Goal: Communication & Community: Answer question/provide support

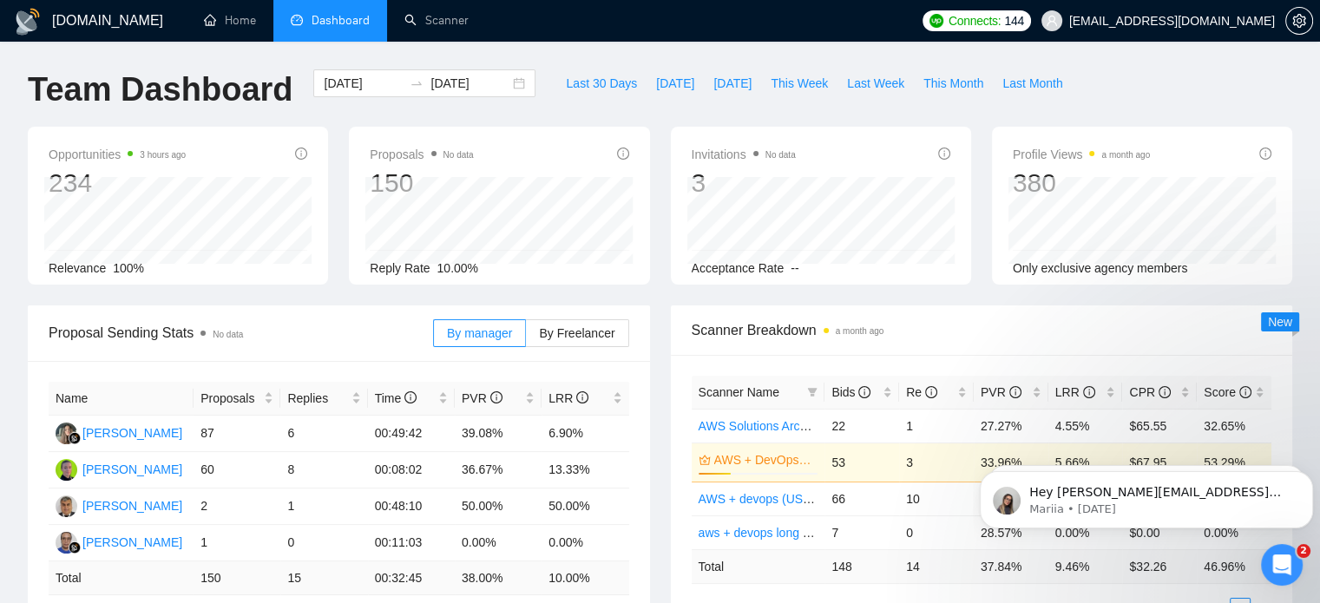
scroll to position [288, 0]
click at [602, 84] on span "Last 30 Days" at bounding box center [601, 83] width 71 height 19
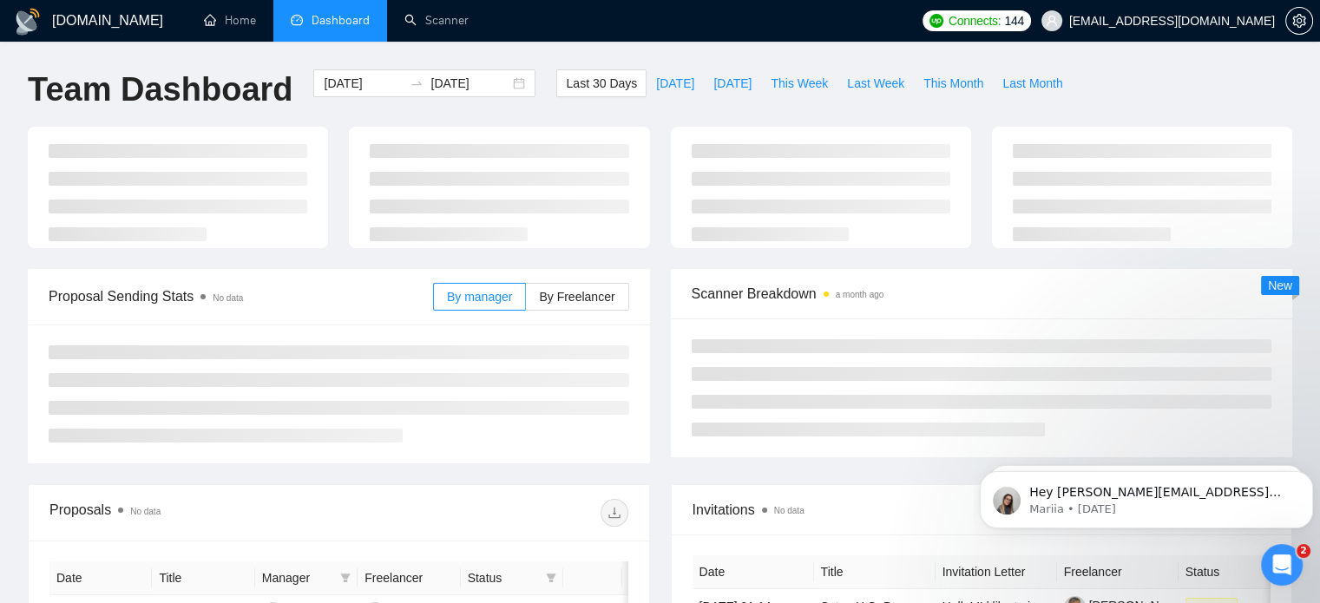
type input "[DATE]"
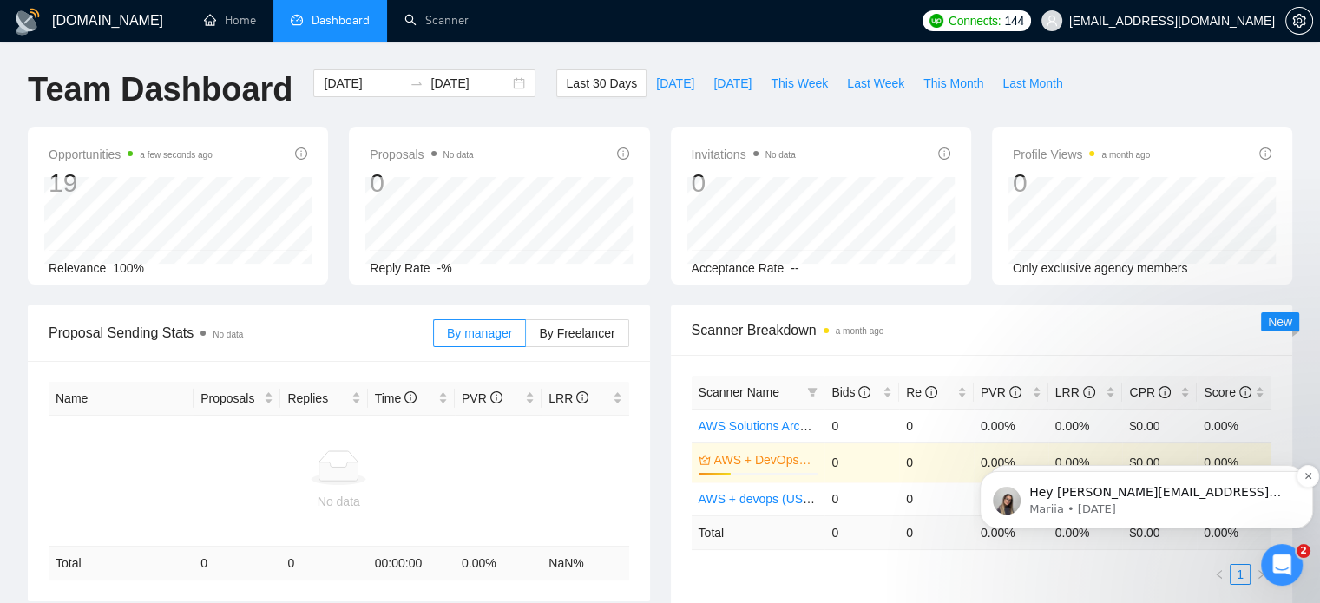
click at [1205, 490] on p "Hey [PERSON_NAME][EMAIL_ADDRESS][DOMAIN_NAME], Looks like your Upwork agency NO…" at bounding box center [1161, 492] width 262 height 17
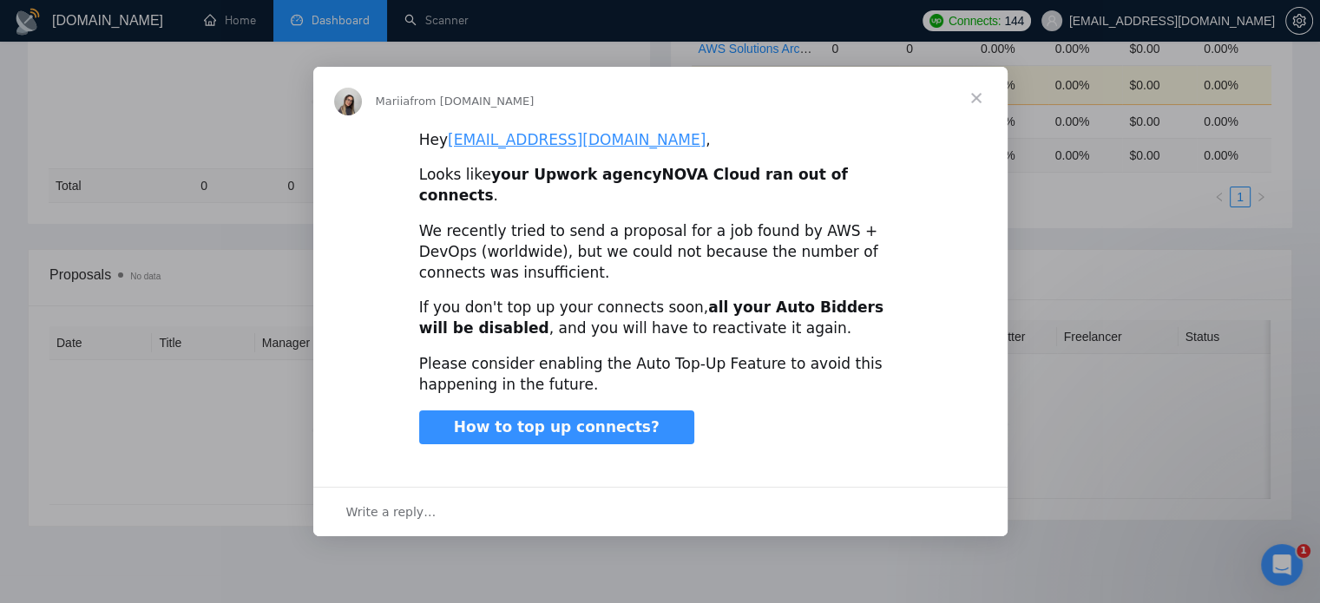
scroll to position [416, 0]
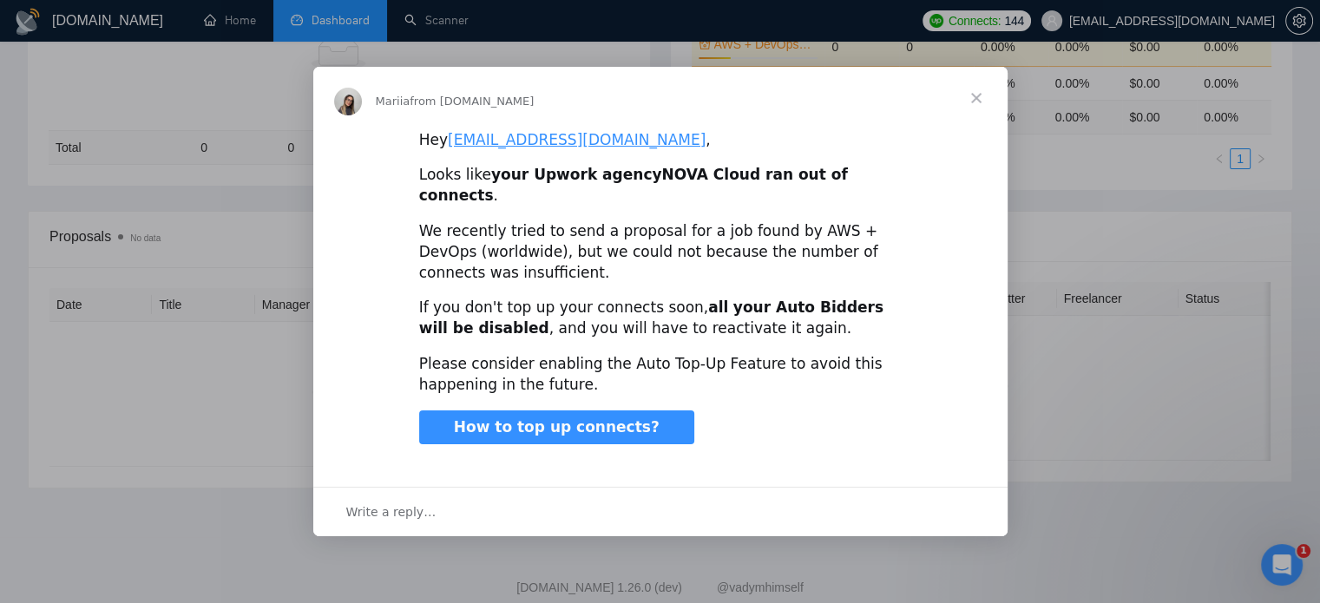
click at [971, 103] on span "Close" at bounding box center [976, 98] width 63 height 63
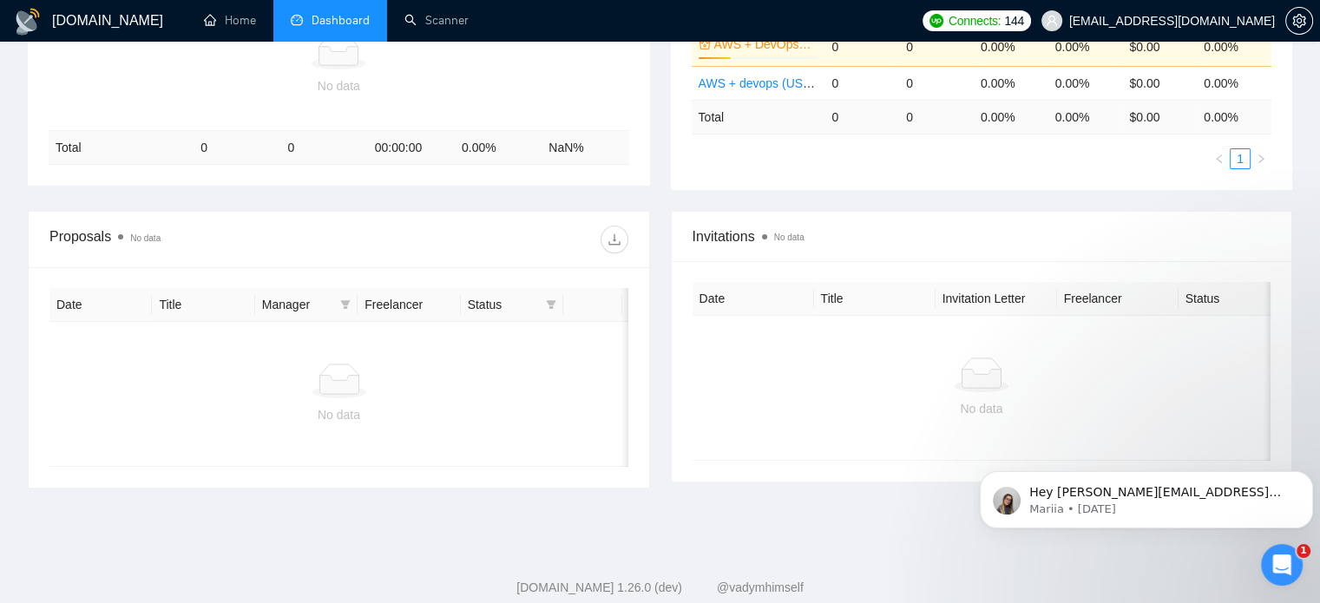
scroll to position [0, 0]
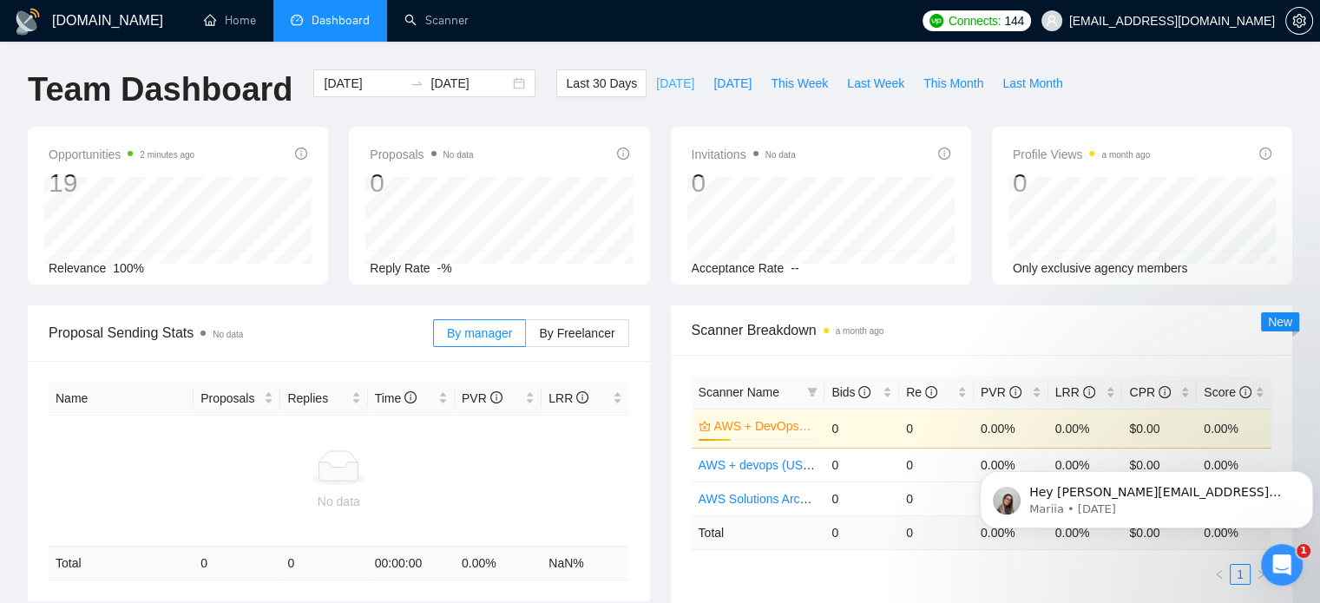
click at [656, 87] on span "[DATE]" at bounding box center [675, 83] width 38 height 19
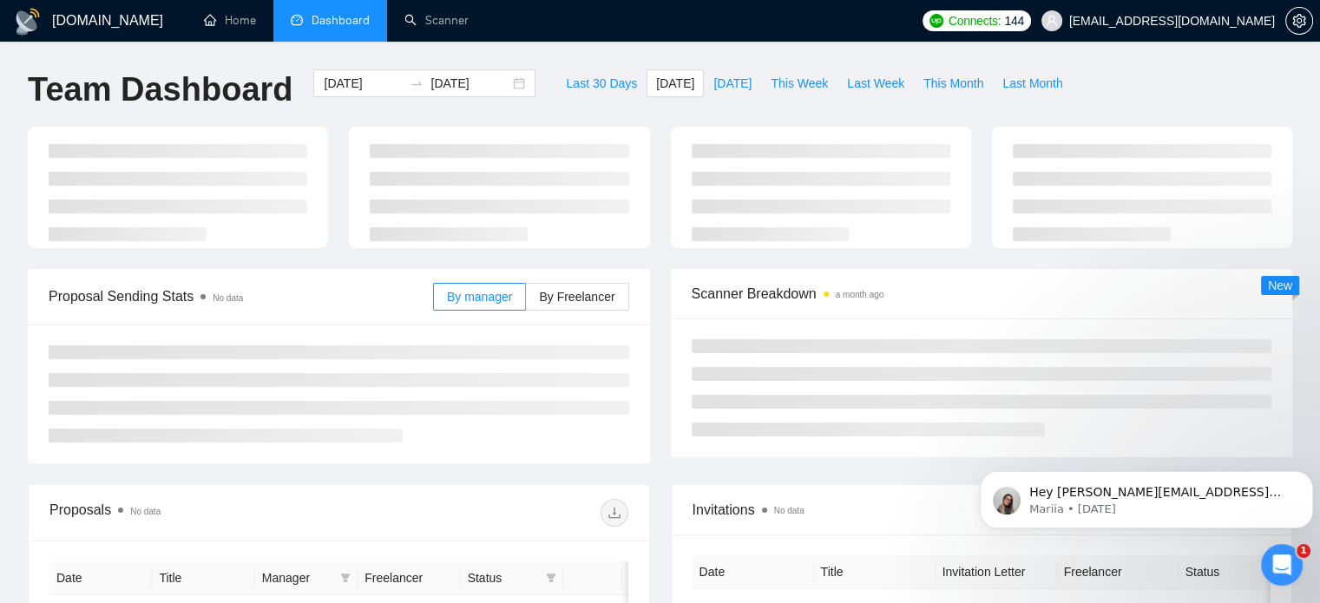
type input "[DATE]"
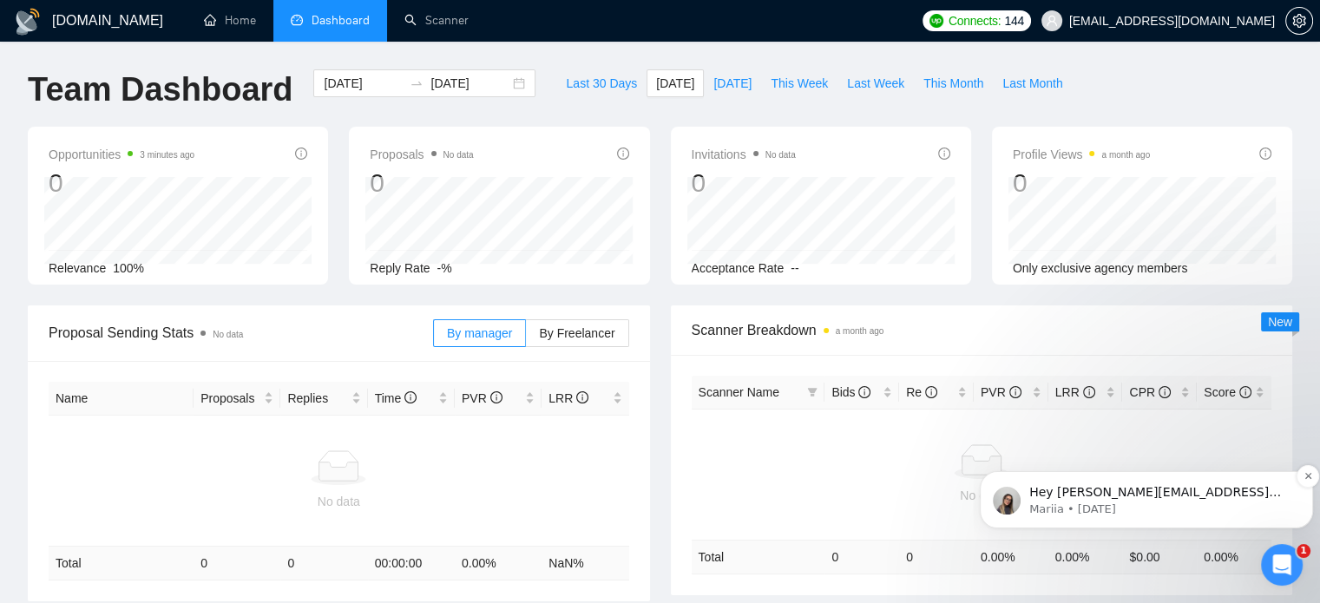
click at [1188, 502] on p "Mariia • [DATE]" at bounding box center [1161, 510] width 262 height 16
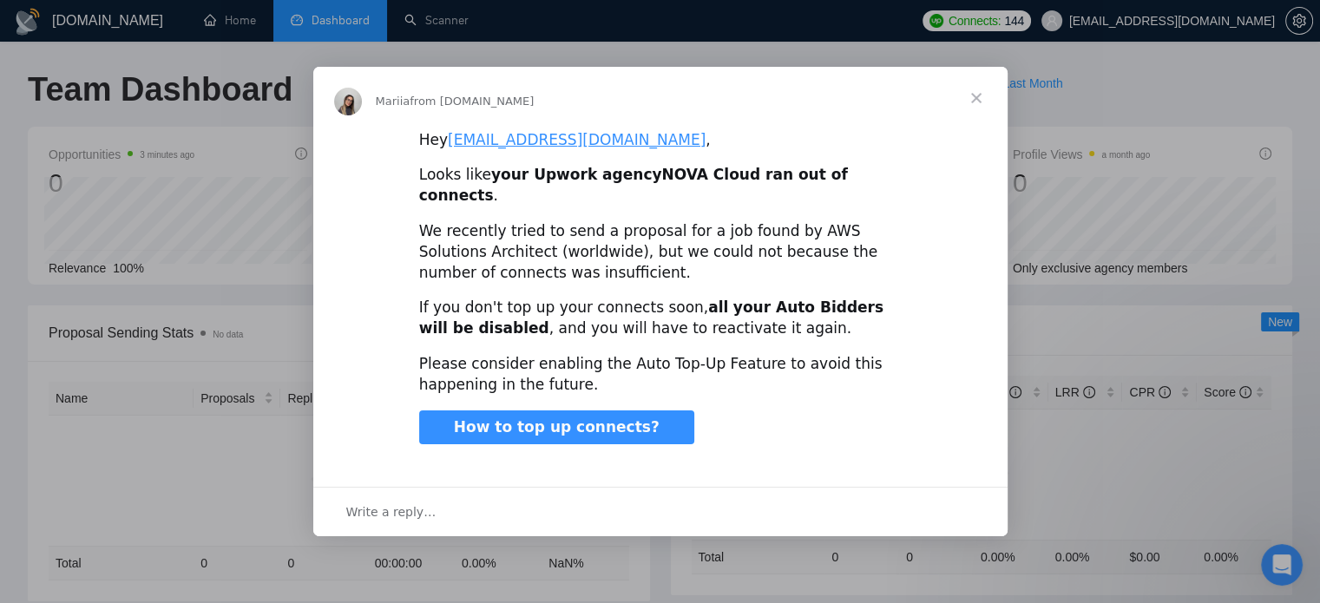
click at [593, 489] on div "Write a reply…" at bounding box center [660, 511] width 695 height 49
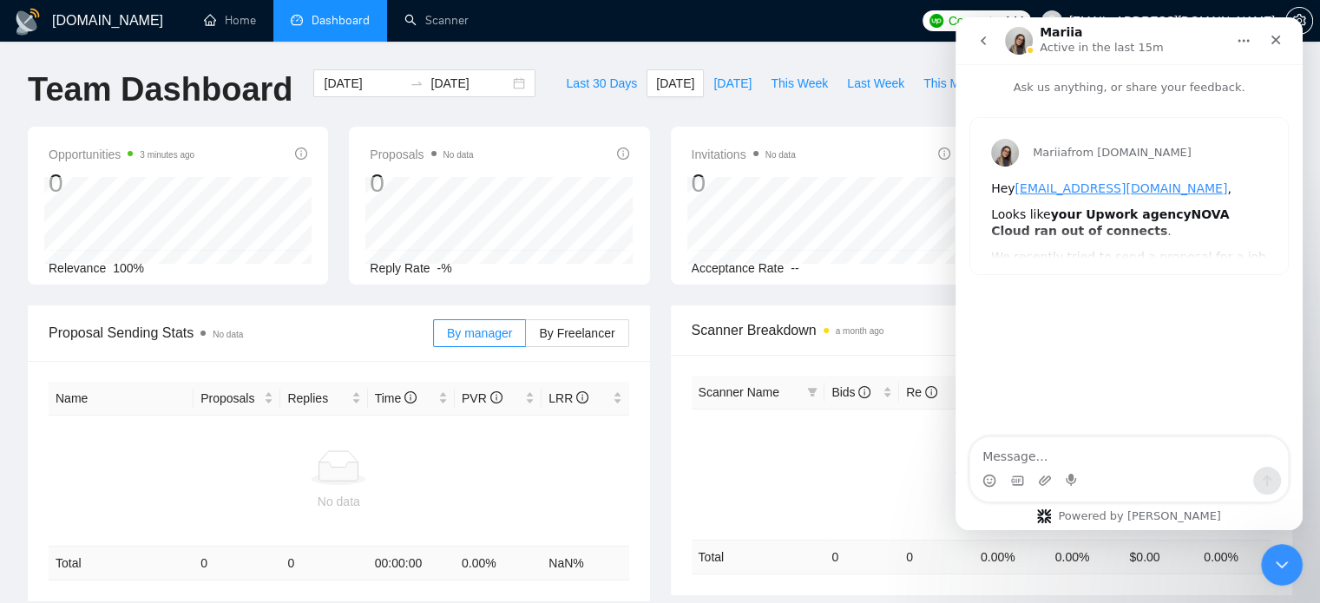
click at [1188, 228] on div "Mariia from GigRadar.io Hey qasim@gonovacloud.com , Looks like your Upwork agen…" at bounding box center [1130, 196] width 318 height 156
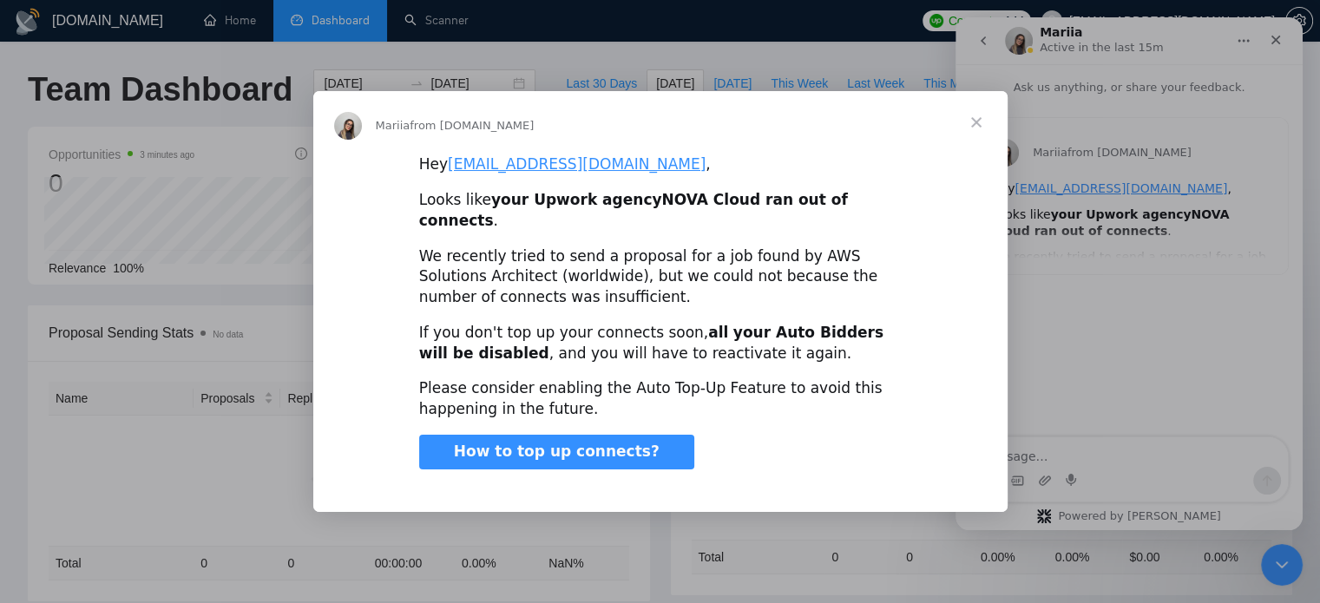
click at [983, 132] on span "Close" at bounding box center [976, 122] width 63 height 63
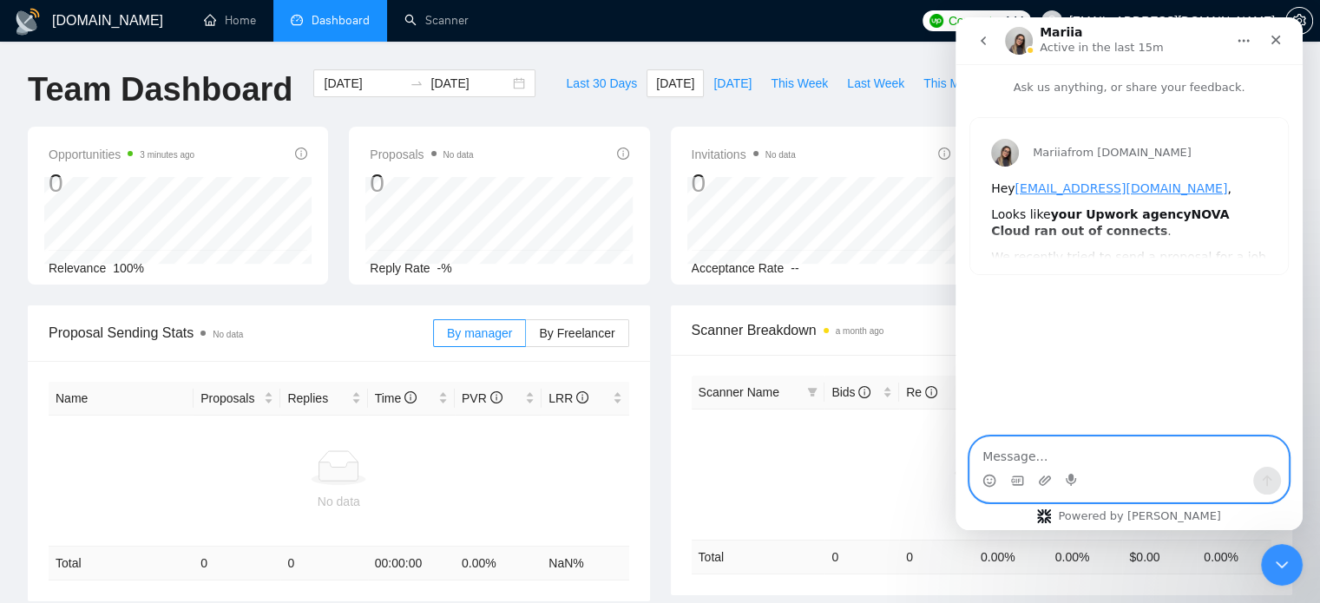
click at [1066, 465] on textarea "Message…" at bounding box center [1130, 453] width 318 height 30
type textarea "I"
type textarea "We have available connects"
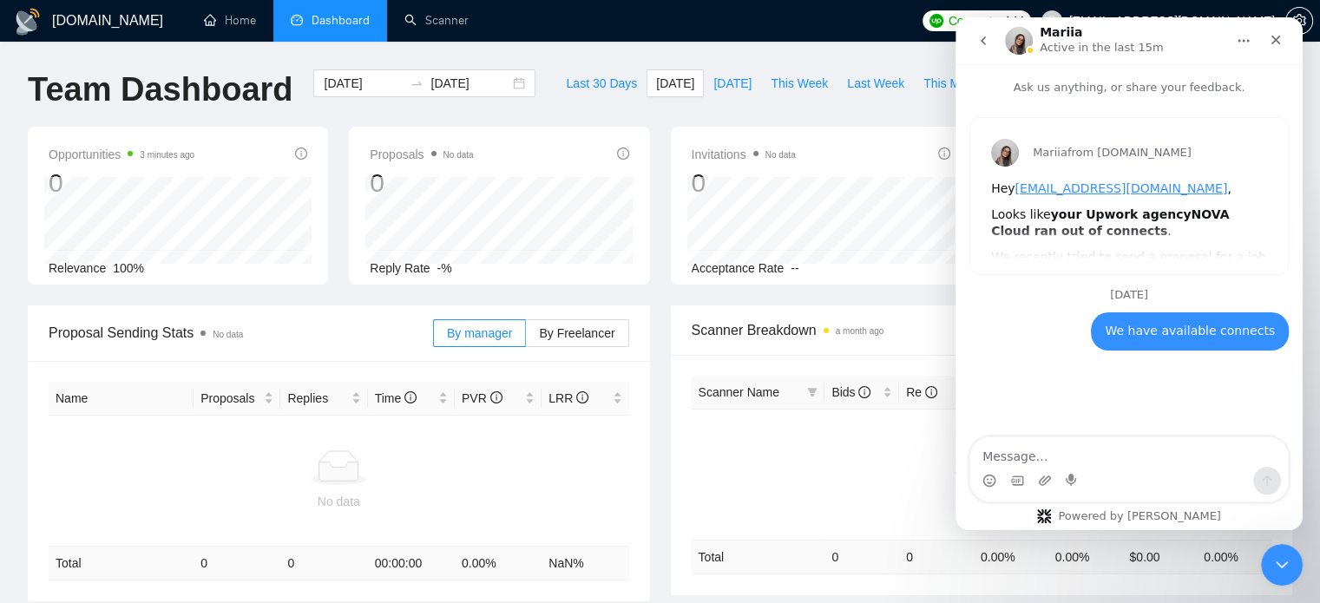
click at [1102, 222] on div "Mariia from GigRadar.io Hey qasim@gonovacloud.com , Looks like your Upwork agen…" at bounding box center [1130, 196] width 318 height 156
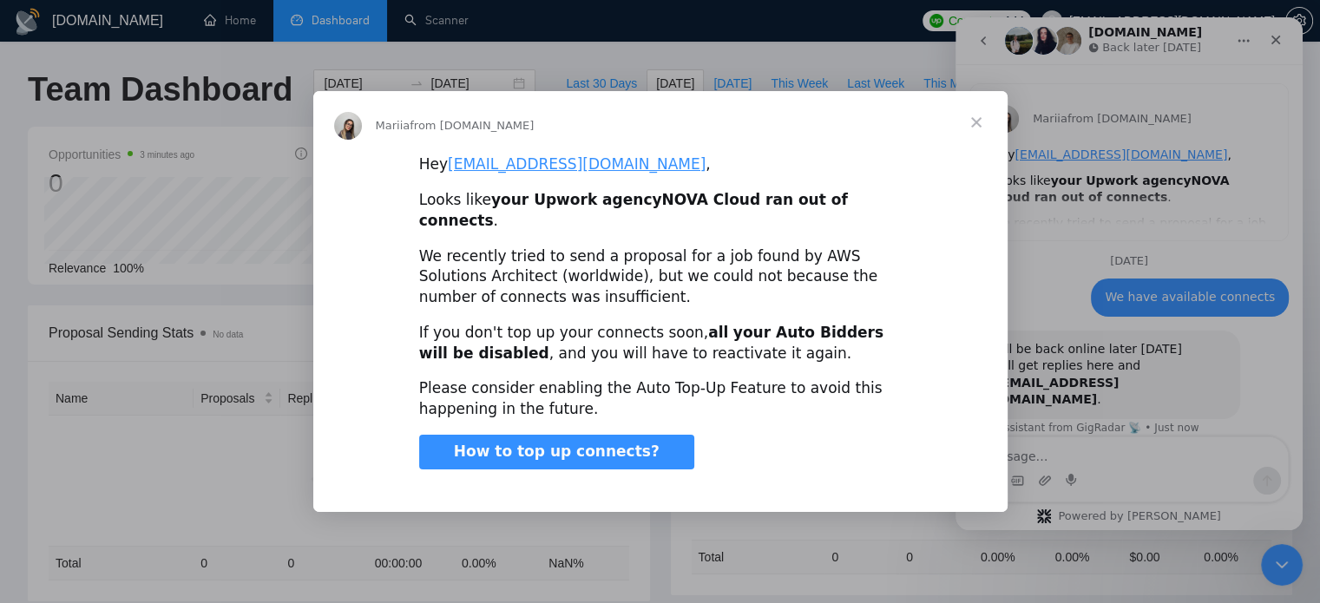
scroll to position [82, 0]
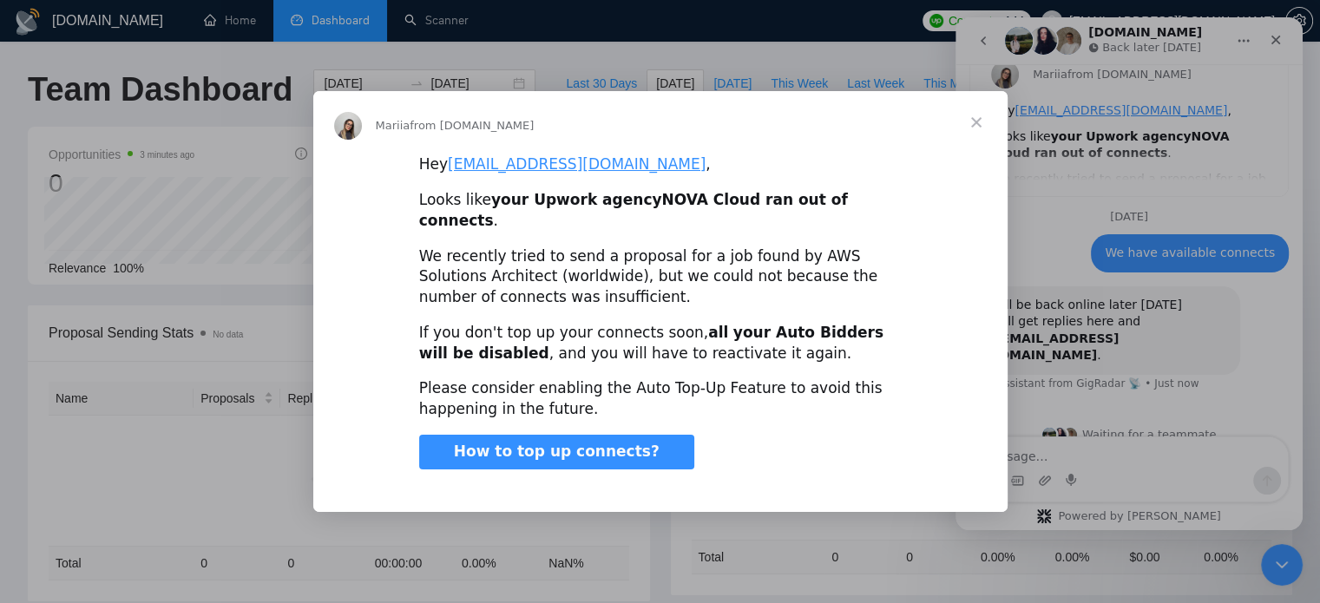
click at [978, 133] on span "Close" at bounding box center [976, 122] width 63 height 63
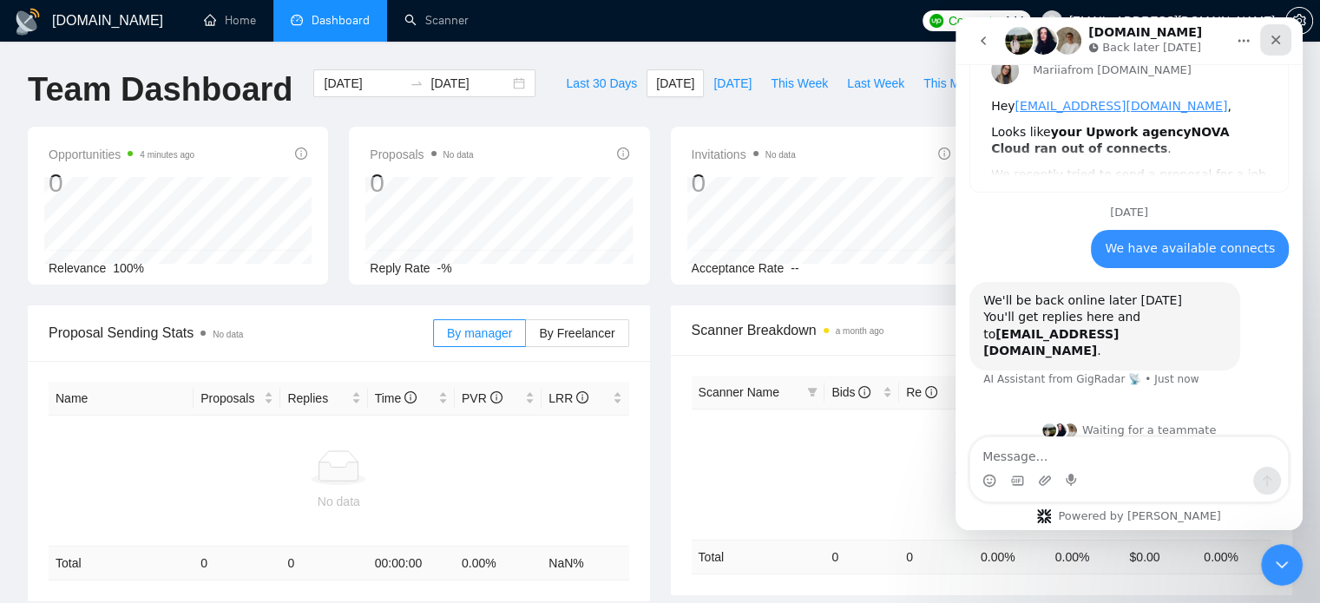
click at [1282, 43] on icon "Close" at bounding box center [1276, 40] width 14 height 14
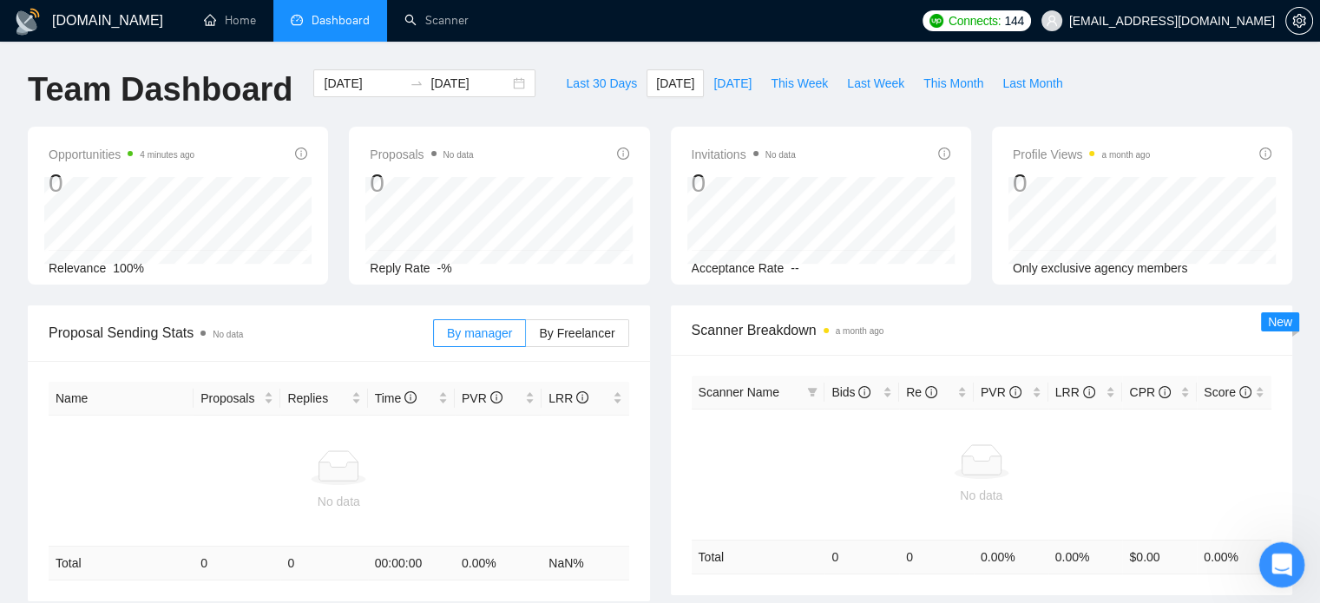
click at [1287, 561] on icon "Open Intercom Messenger" at bounding box center [1280, 563] width 29 height 29
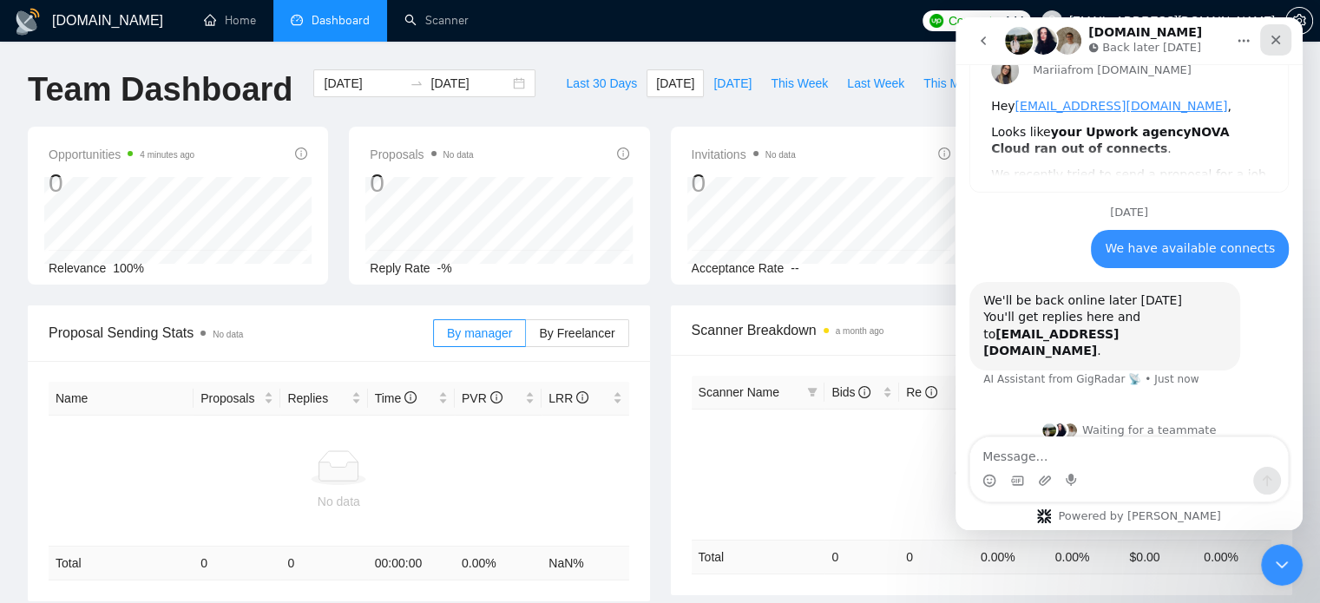
click at [1271, 45] on icon "Close" at bounding box center [1276, 40] width 14 height 14
